Goal: Check status: Check status

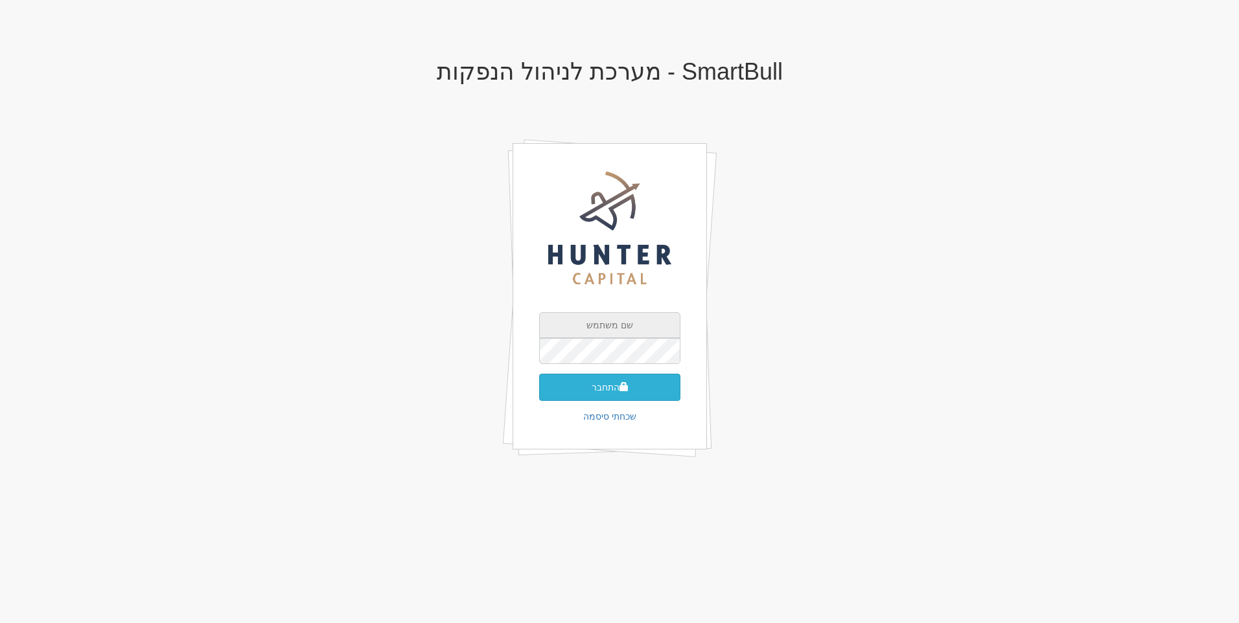
type input "[EMAIL_ADDRESS][DOMAIN_NAME]"
click at [613, 388] on button "התחבר" at bounding box center [609, 387] width 141 height 27
click at [595, 358] on input "text" at bounding box center [609, 371] width 141 height 26
type input "930712"
click at [593, 393] on button "התחבר" at bounding box center [609, 406] width 141 height 27
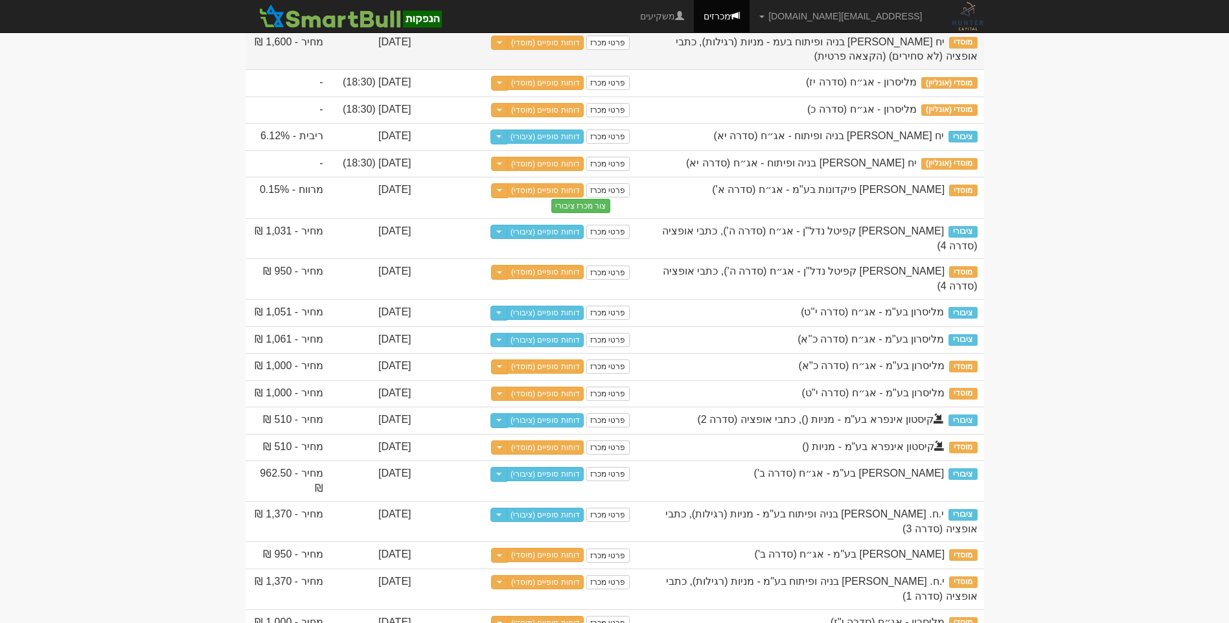
scroll to position [777, 0]
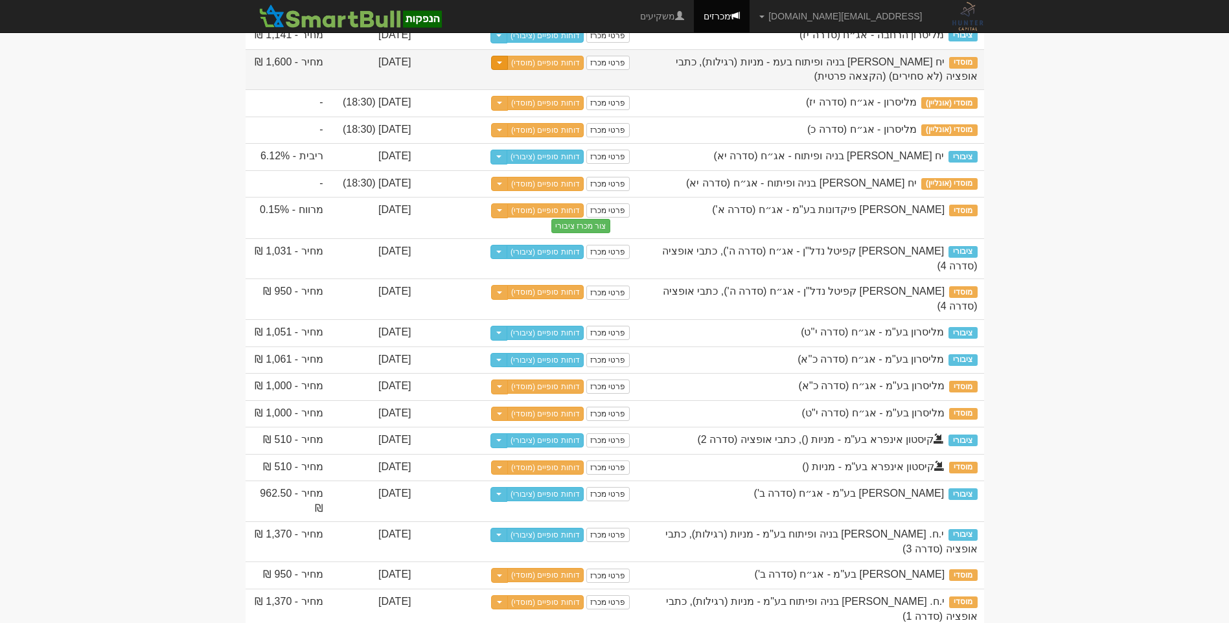
click at [502, 64] on span "button" at bounding box center [499, 63] width 5 height 3
click at [560, 70] on link "דוחות סופיים (מוסדי)" at bounding box center [545, 63] width 76 height 14
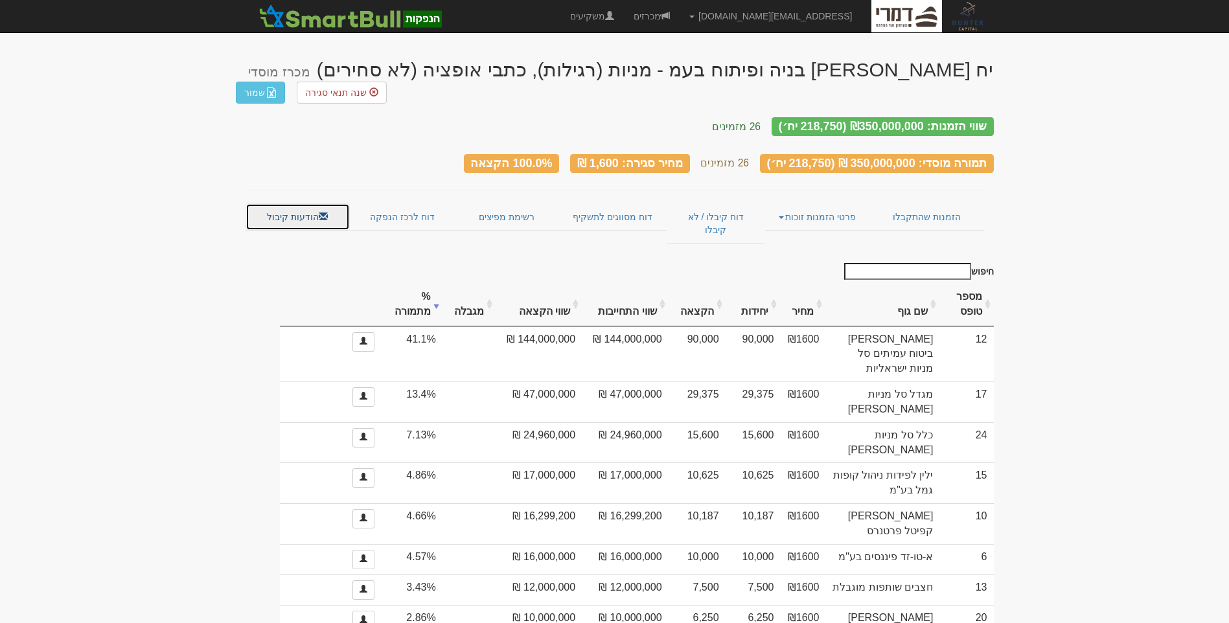
click at [301, 203] on link "הודעות קיבול" at bounding box center [298, 216] width 104 height 27
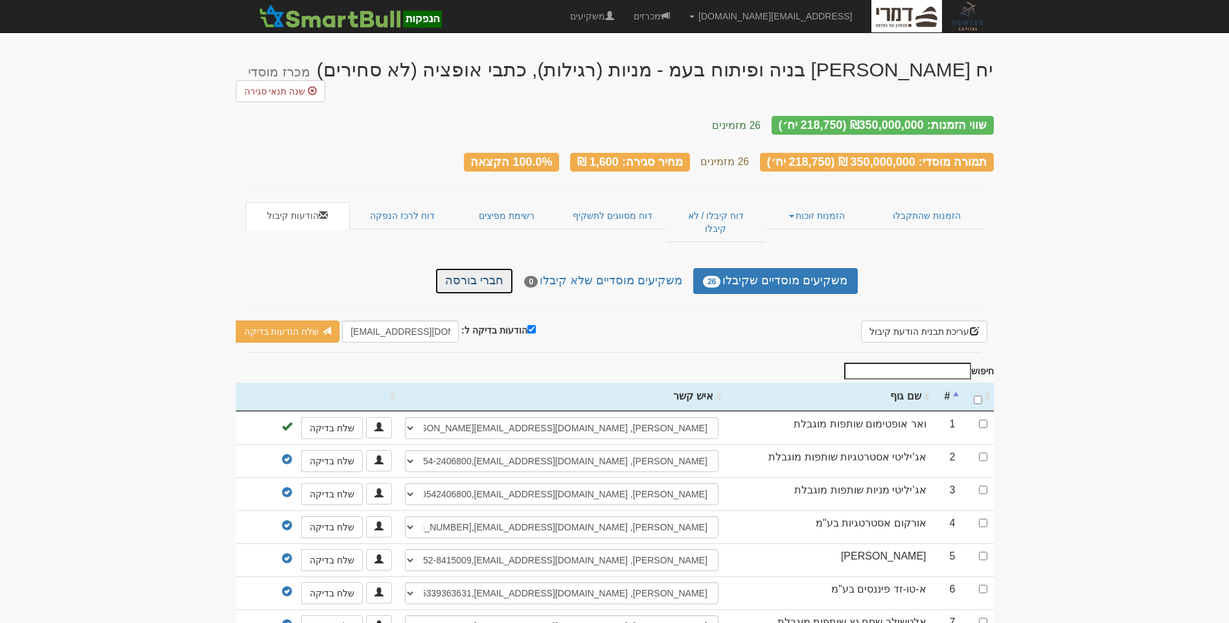
click at [494, 268] on link "חברי בורסה" at bounding box center [474, 281] width 78 height 26
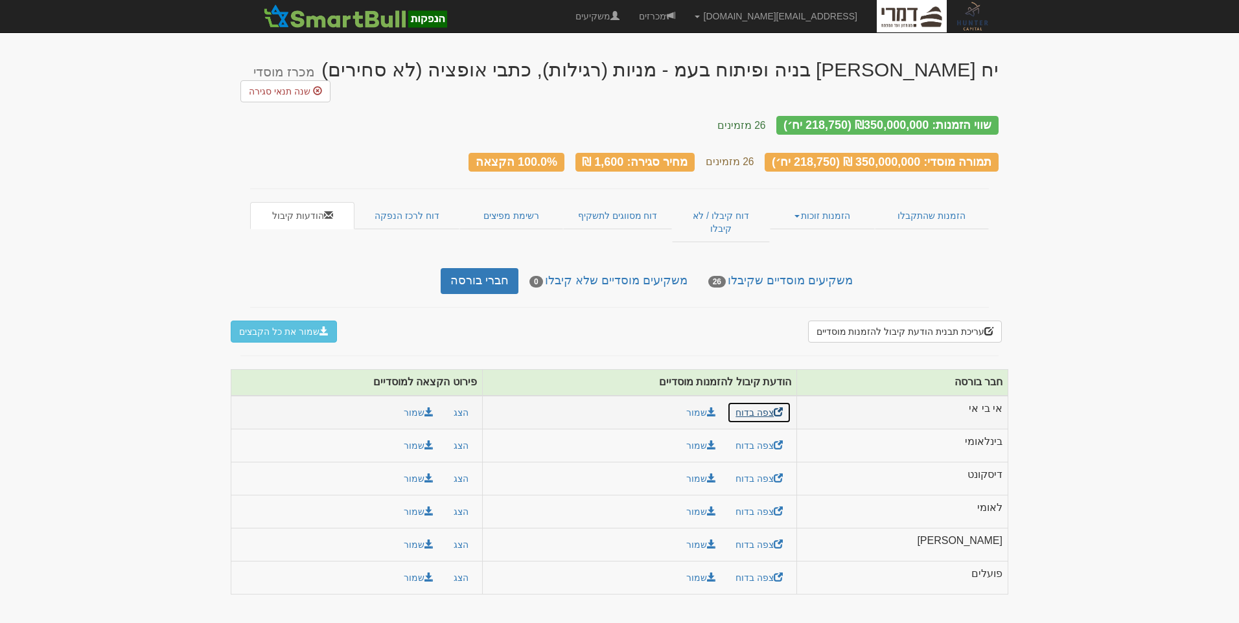
click at [791, 402] on link "צפה בדוח" at bounding box center [759, 413] width 64 height 22
